Goal: Task Accomplishment & Management: Manage account settings

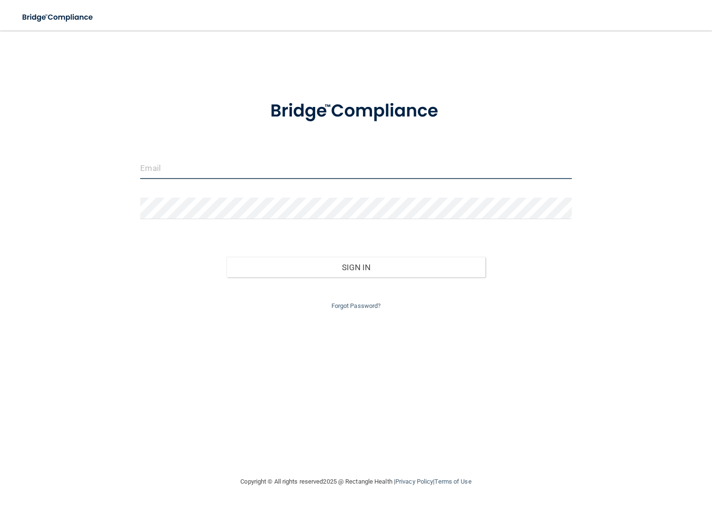
click at [230, 171] on input "email" at bounding box center [355, 167] width 431 height 21
type input "[EMAIL_ADDRESS][DOMAIN_NAME]"
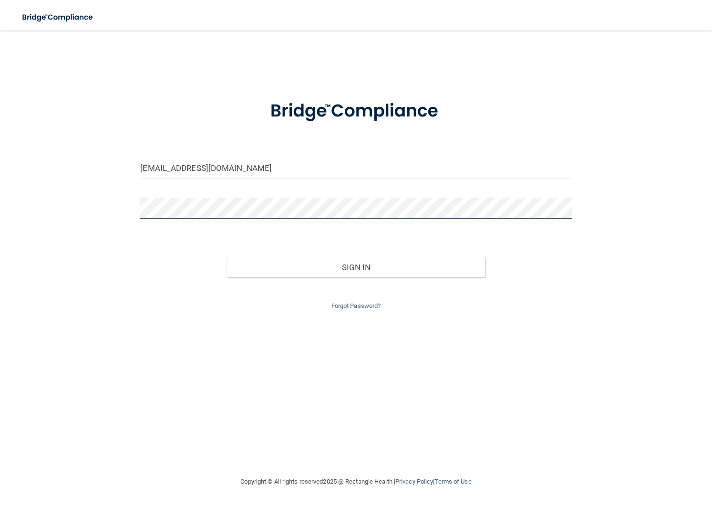
click at [227, 257] on button "Sign In" at bounding box center [356, 267] width 259 height 21
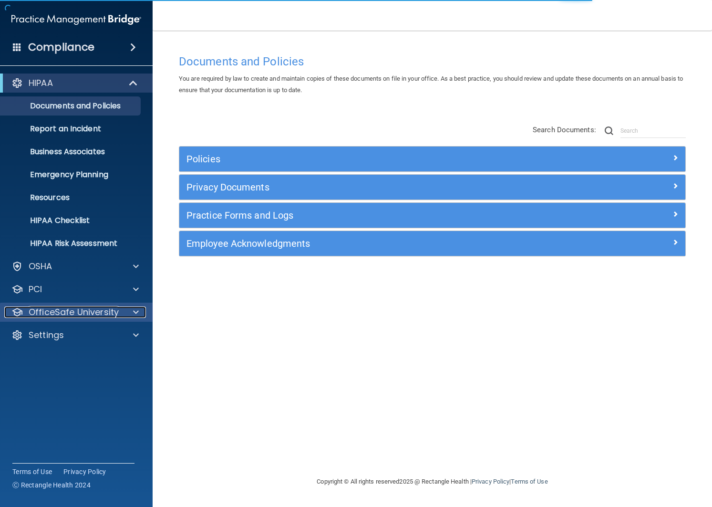
click at [56, 314] on p "OfficeSafe University" at bounding box center [74, 311] width 90 height 11
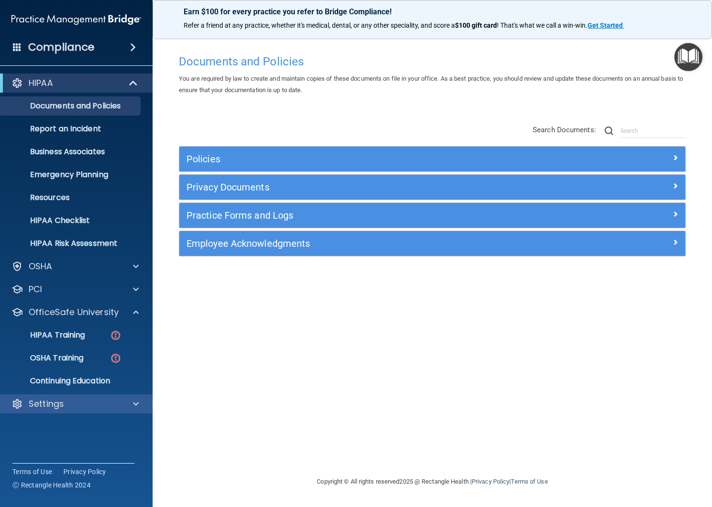
click at [59, 413] on div "Settings" at bounding box center [76, 403] width 153 height 19
click at [59, 405] on p "Settings" at bounding box center [46, 403] width 35 height 11
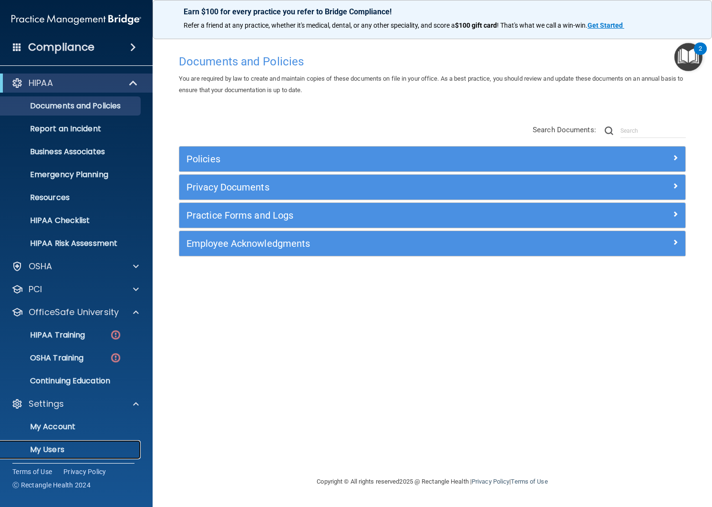
click at [60, 451] on p "My Users" at bounding box center [71, 450] width 130 height 10
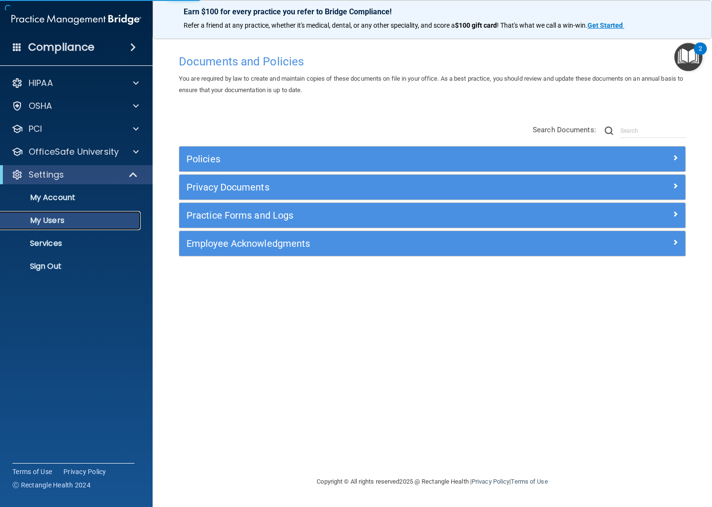
select select "20"
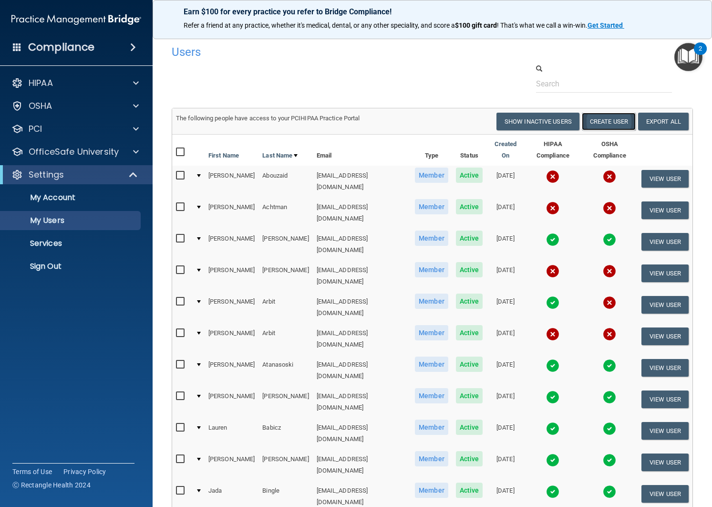
click at [617, 121] on button "Create User" at bounding box center [609, 122] width 54 height 18
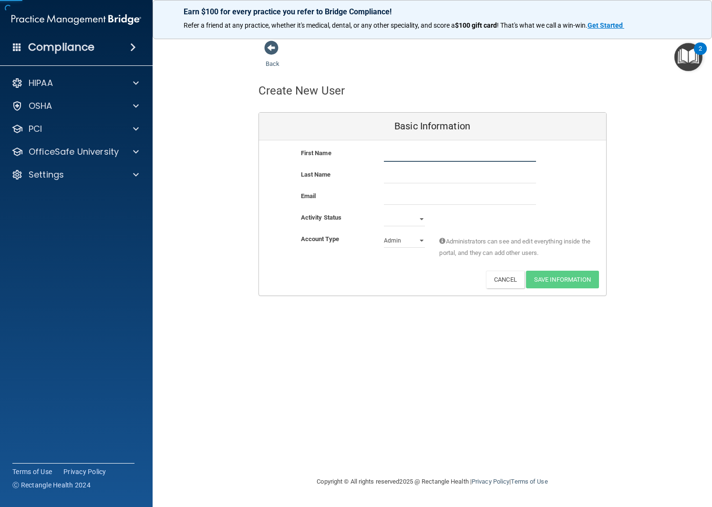
click at [394, 155] on input "text" at bounding box center [460, 154] width 152 height 14
type input "[PERSON_NAME]"
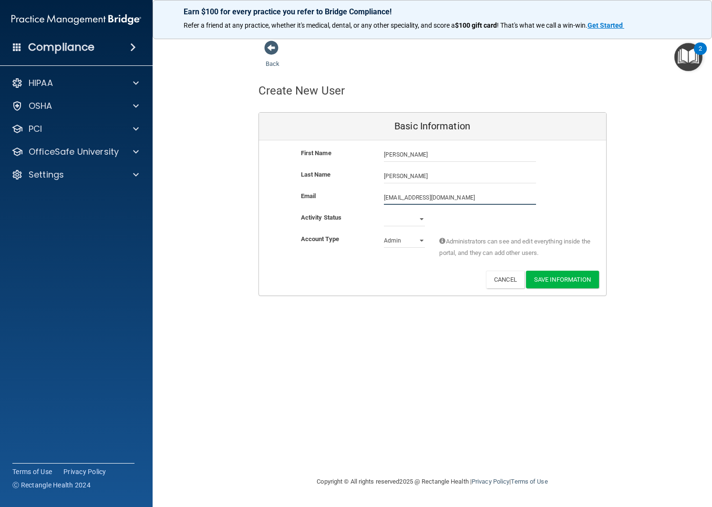
type input "[EMAIL_ADDRESS][DOMAIN_NAME]"
click at [408, 220] on select "Active Inactive" at bounding box center [404, 219] width 41 height 14
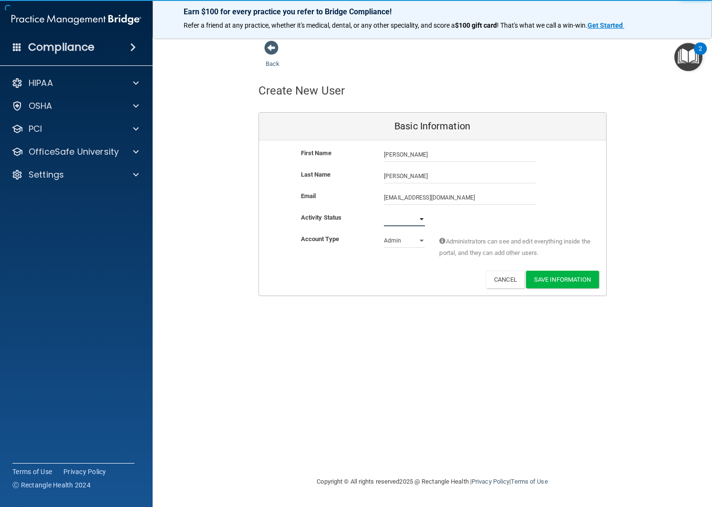
select select "active"
click at [384, 212] on select "Active Inactive" at bounding box center [404, 219] width 41 height 14
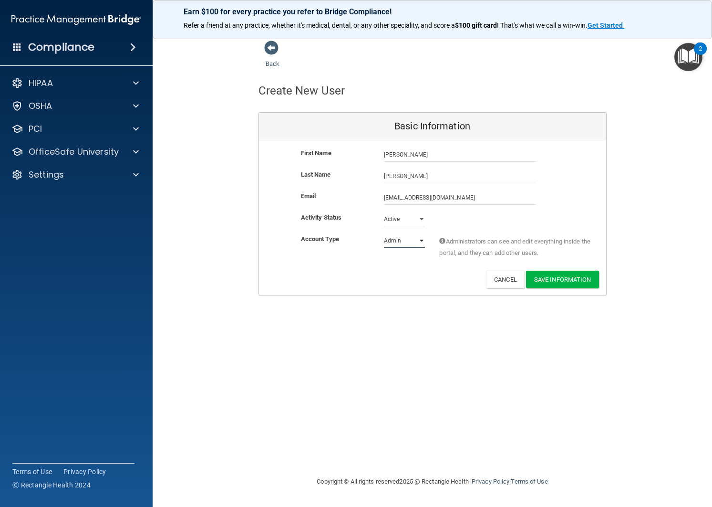
click at [403, 240] on select "Admin Member" at bounding box center [404, 240] width 41 height 14
select select "practice_member"
click at [384, 233] on select "Admin Member" at bounding box center [404, 240] width 41 height 14
click at [552, 283] on button "Save Information" at bounding box center [562, 280] width 73 height 18
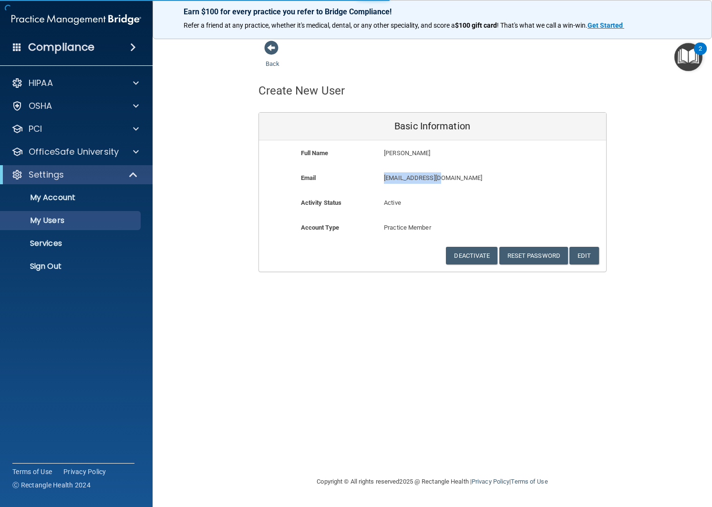
drag, startPoint x: 392, startPoint y: 180, endPoint x: 452, endPoint y: 179, distance: 60.1
click at [452, 179] on div "[EMAIL_ADDRESS][DOMAIN_NAME] [EMAIL_ADDRESS][DOMAIN_NAME]" at bounding box center [460, 181] width 167 height 18
copy p "[EMAIL_ADDRESS][DOMAIN_NAME]"
select select "20"
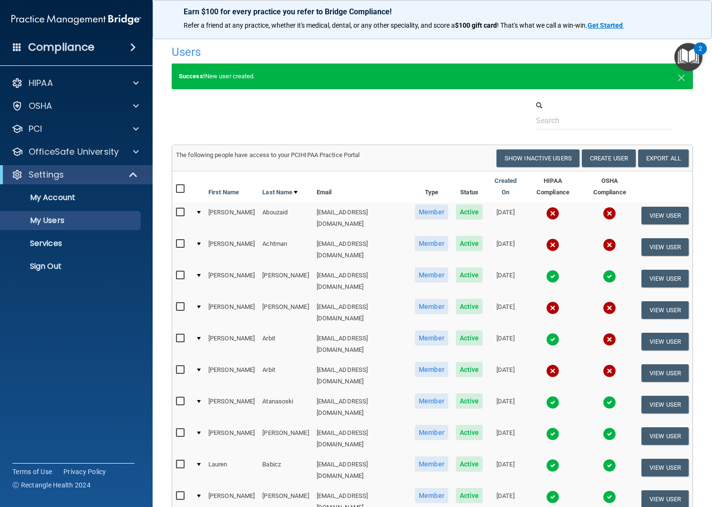
scroll to position [0, 0]
